Goal: Transaction & Acquisition: Purchase product/service

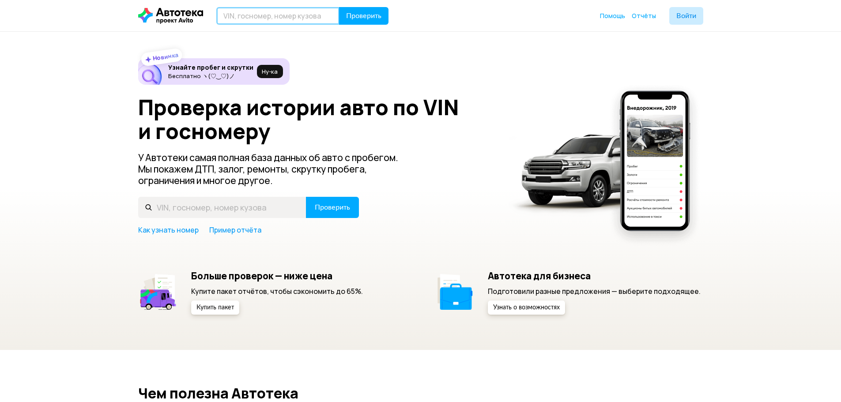
click at [287, 13] on input "text" at bounding box center [277, 16] width 123 height 18
click at [685, 13] on span "Войти" at bounding box center [686, 15] width 20 height 7
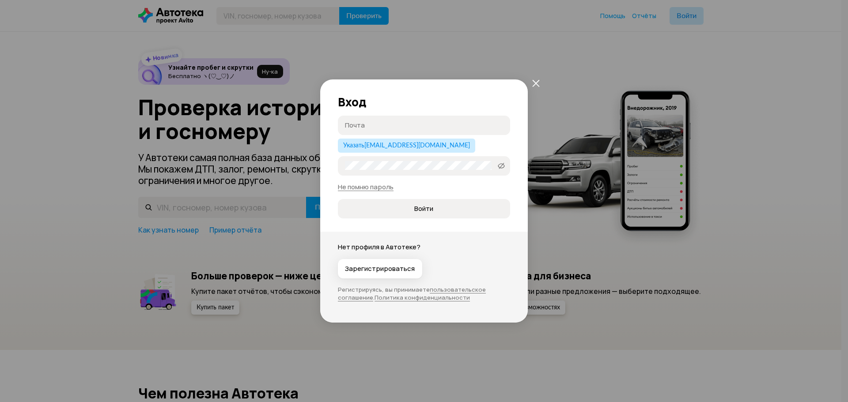
type input "[EMAIL_ADDRESS][DOMAIN_NAME]"
click at [446, 217] on button "Войти" at bounding box center [424, 208] width 172 height 19
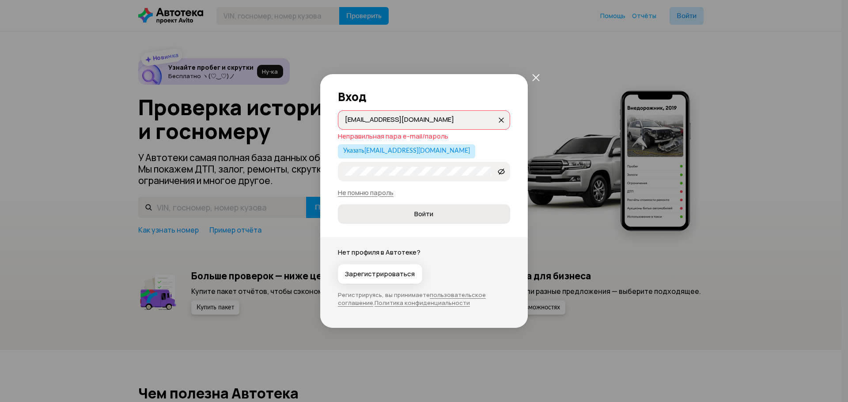
click at [482, 219] on span "Войти" at bounding box center [424, 214] width 158 height 9
click at [501, 171] on icon at bounding box center [501, 171] width 7 height 9
click at [457, 275] on div "Зарегистрироваться" at bounding box center [424, 274] width 172 height 19
click at [502, 173] on icon at bounding box center [501, 171] width 7 height 9
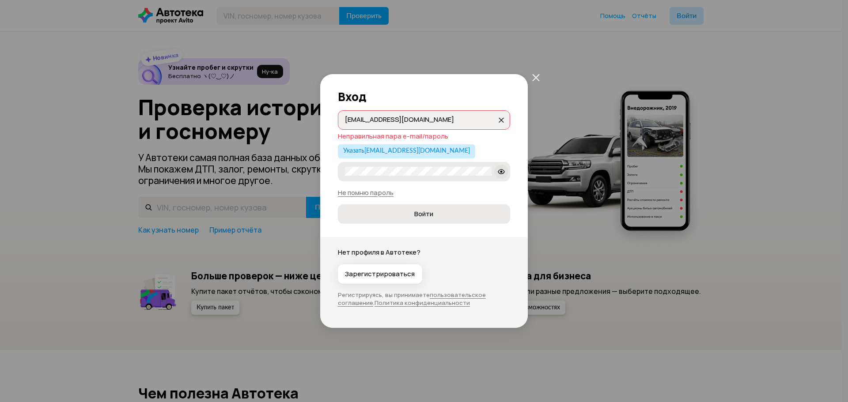
click at [450, 214] on span "Войти" at bounding box center [424, 214] width 158 height 9
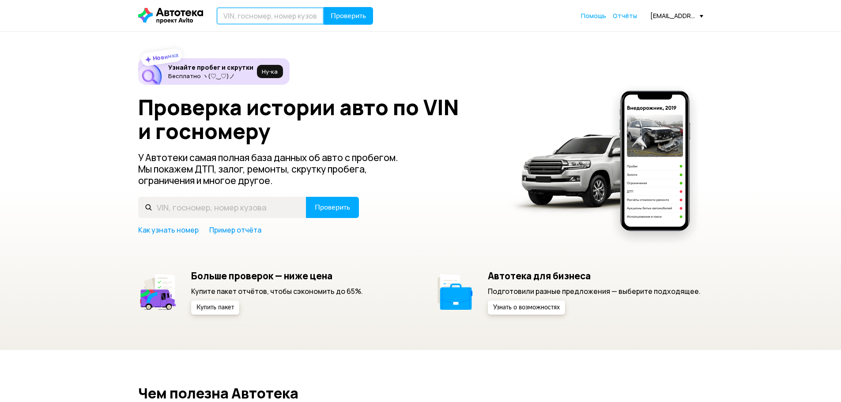
click at [294, 12] on input "text" at bounding box center [270, 16] width 108 height 18
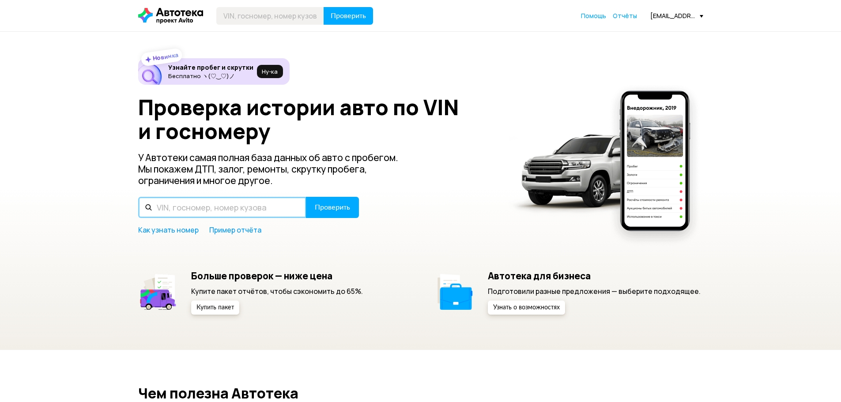
click at [236, 212] on input "text" at bounding box center [222, 207] width 168 height 21
type input "Х649НР72"
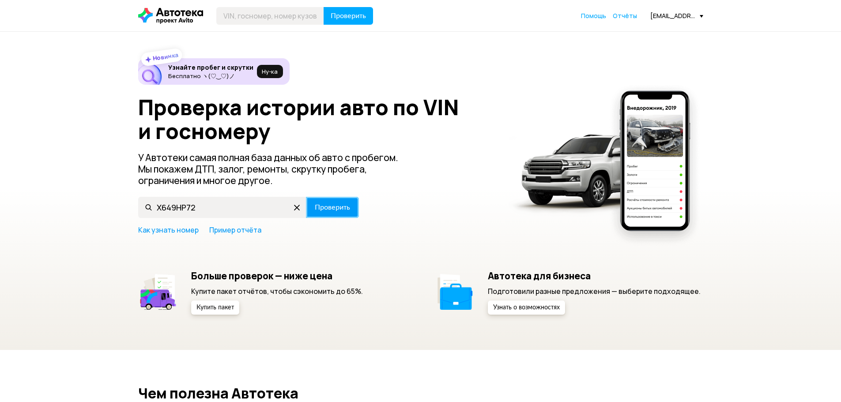
click at [340, 214] on button "Проверить" at bounding box center [332, 207] width 53 height 21
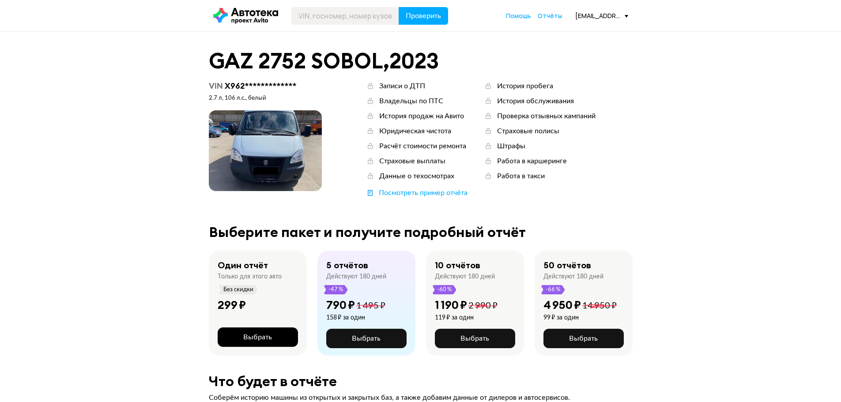
click at [282, 339] on button "Выбрать" at bounding box center [258, 337] width 80 height 19
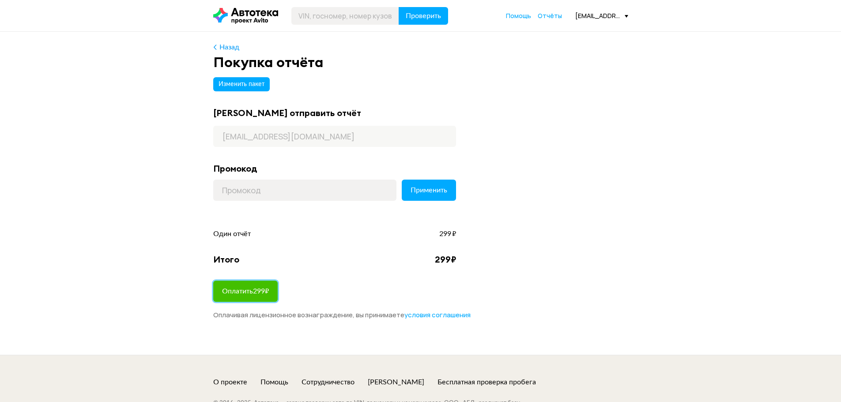
click at [254, 294] on span "Оплатить 299 ₽" at bounding box center [245, 291] width 47 height 7
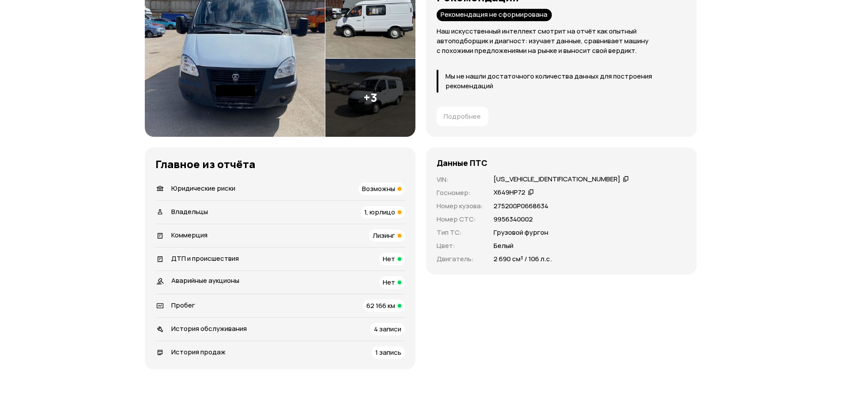
scroll to position [177, 0]
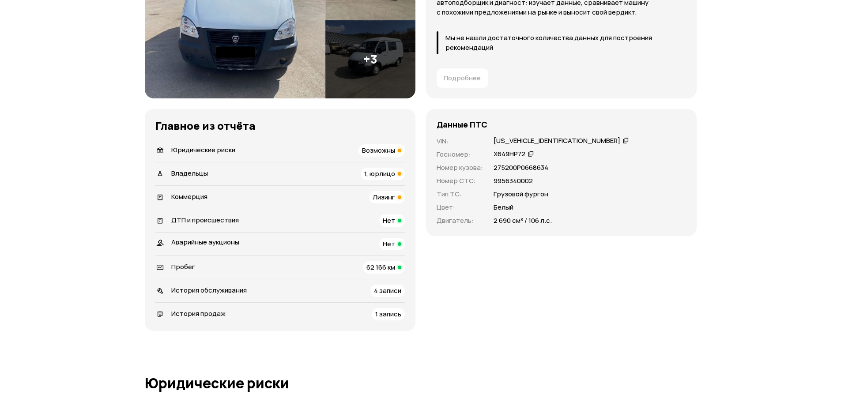
click at [325, 200] on div "Коммерция Лизинг" at bounding box center [279, 197] width 249 height 12
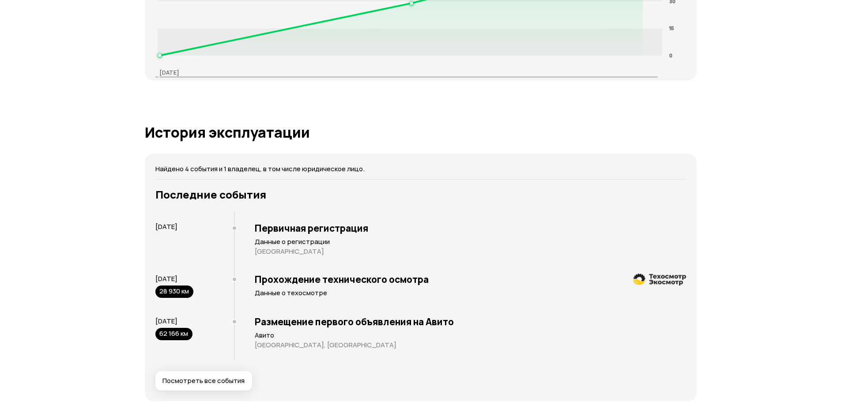
scroll to position [1447, 0]
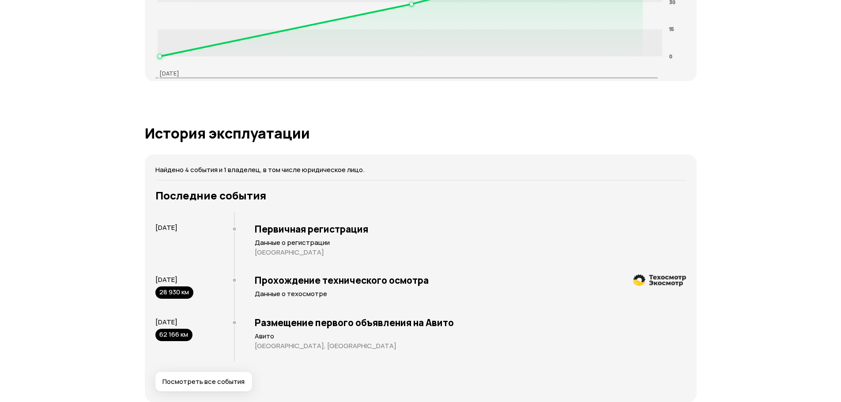
click at [223, 379] on span "Посмотреть все события" at bounding box center [203, 382] width 82 height 9
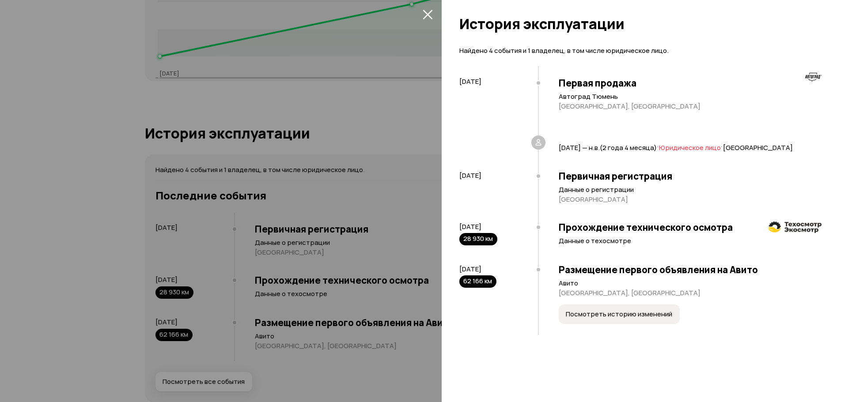
click at [368, 120] on div at bounding box center [424, 201] width 848 height 402
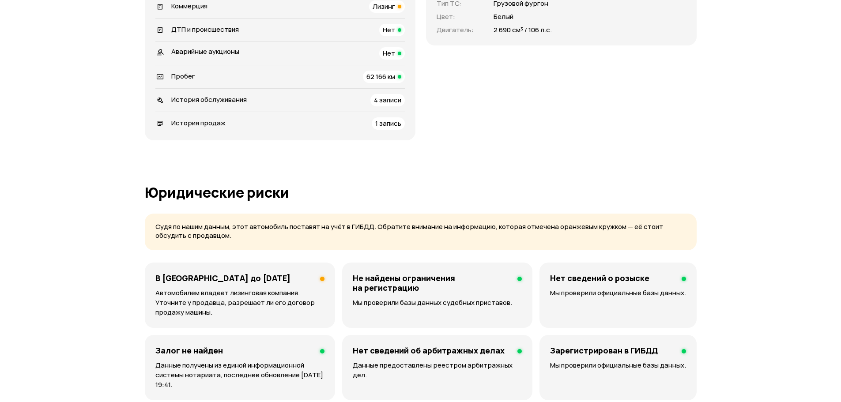
scroll to position [255, 0]
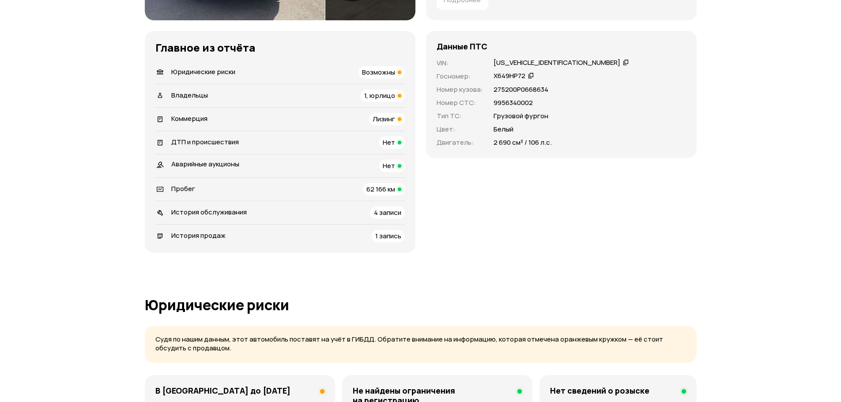
click at [196, 75] on span "Юридические риски" at bounding box center [203, 71] width 64 height 9
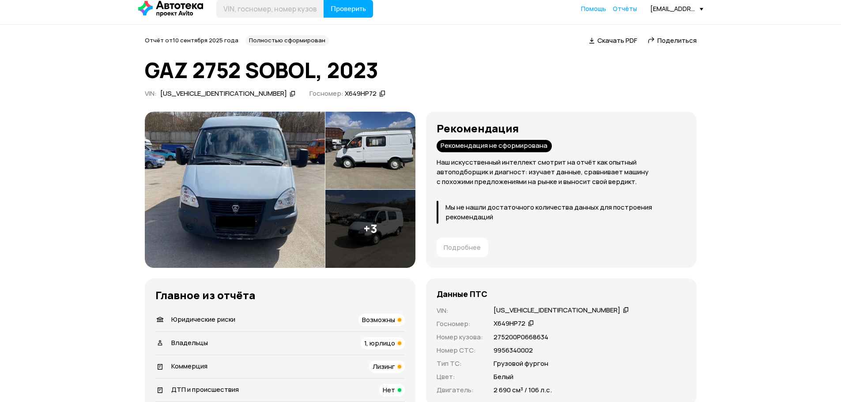
scroll to position [0, 0]
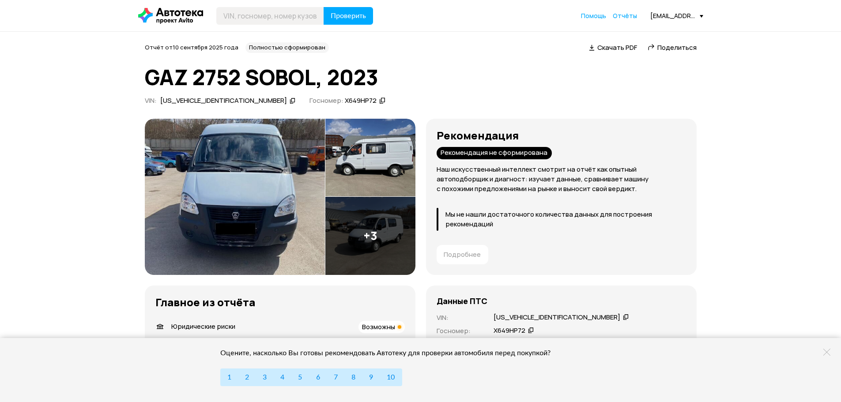
click at [621, 49] on span "Скачать PDF" at bounding box center [617, 47] width 40 height 9
click at [359, 78] on h1 "GAZ 2752 SOBOL, 2023" at bounding box center [421, 77] width 552 height 24
click at [248, 79] on h1 "GAZ 2752 SOBOL, 2023" at bounding box center [421, 77] width 552 height 24
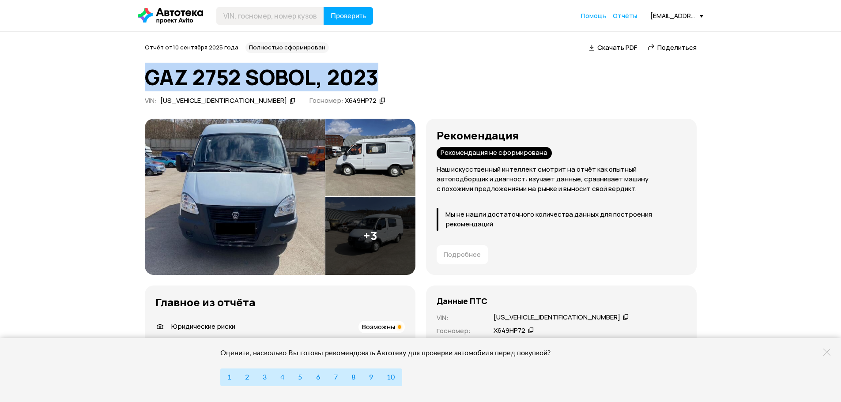
drag, startPoint x: 149, startPoint y: 72, endPoint x: 400, endPoint y: 76, distance: 250.8
click at [400, 76] on h1 "GAZ 2752 SOBOL, 2023" at bounding box center [421, 77] width 552 height 24
